Goal: Transaction & Acquisition: Obtain resource

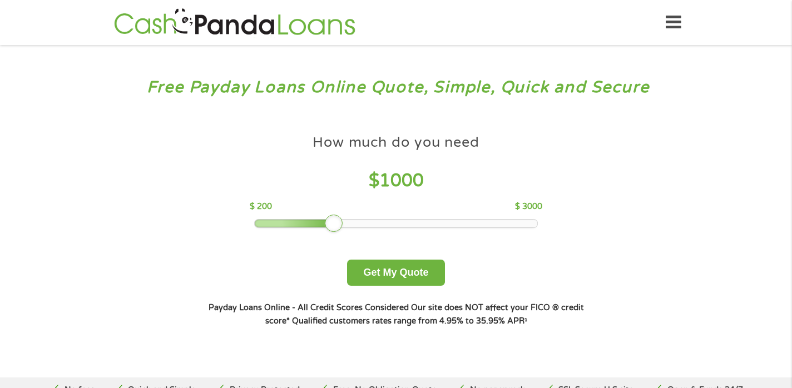
click at [324, 227] on div at bounding box center [396, 224] width 283 height 8
click at [324, 227] on div at bounding box center [324, 224] width 18 height 18
click at [405, 282] on button "Get My Quote" at bounding box center [395, 273] width 97 height 26
click at [405, 275] on button "Get My Quote" at bounding box center [395, 273] width 97 height 26
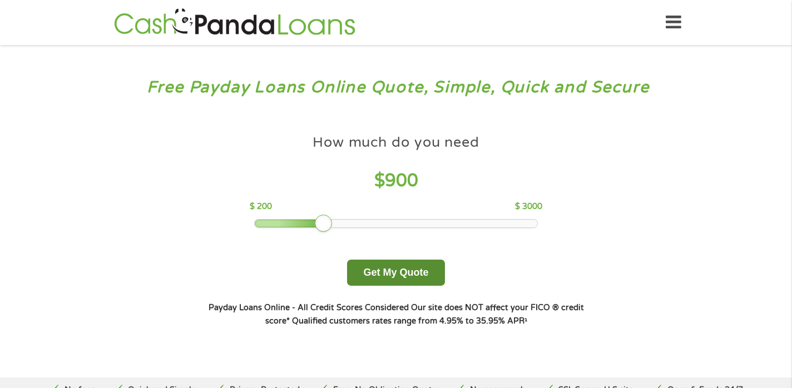
click at [394, 274] on button "Get My Quote" at bounding box center [395, 273] width 97 height 26
click at [414, 274] on button "Get My Quote" at bounding box center [395, 273] width 97 height 26
click at [414, 284] on button "Get My Quote" at bounding box center [395, 273] width 97 height 26
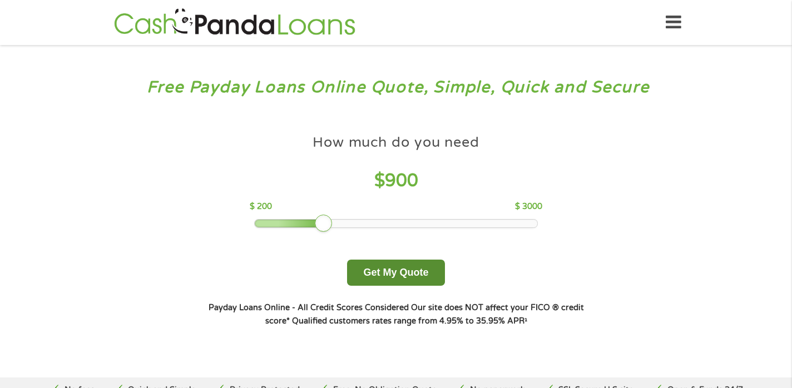
click at [414, 284] on button "Get My Quote" at bounding box center [395, 273] width 97 height 26
click at [584, 260] on div "How much do you need $ 900 $ 200 $ 3000 Get My Quote" at bounding box center [395, 207] width 389 height 157
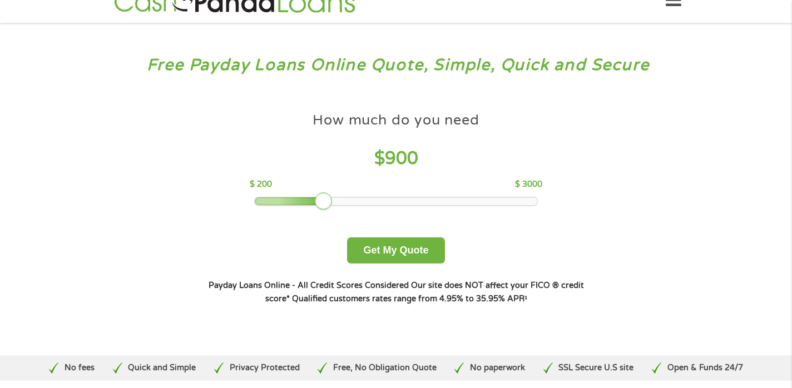
scroll to position [46, 0]
